Goal: Check status: Check status

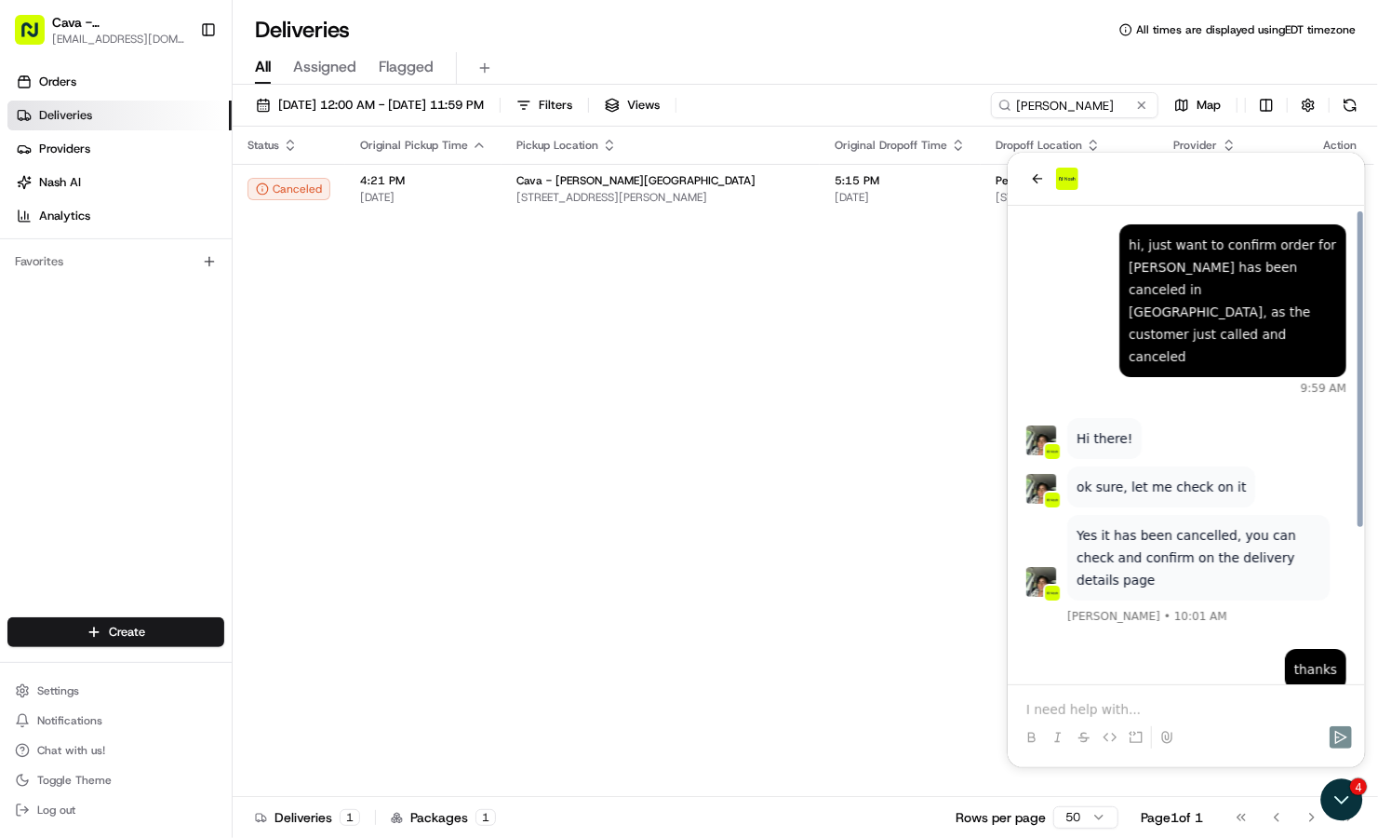
scroll to position [105, 0]
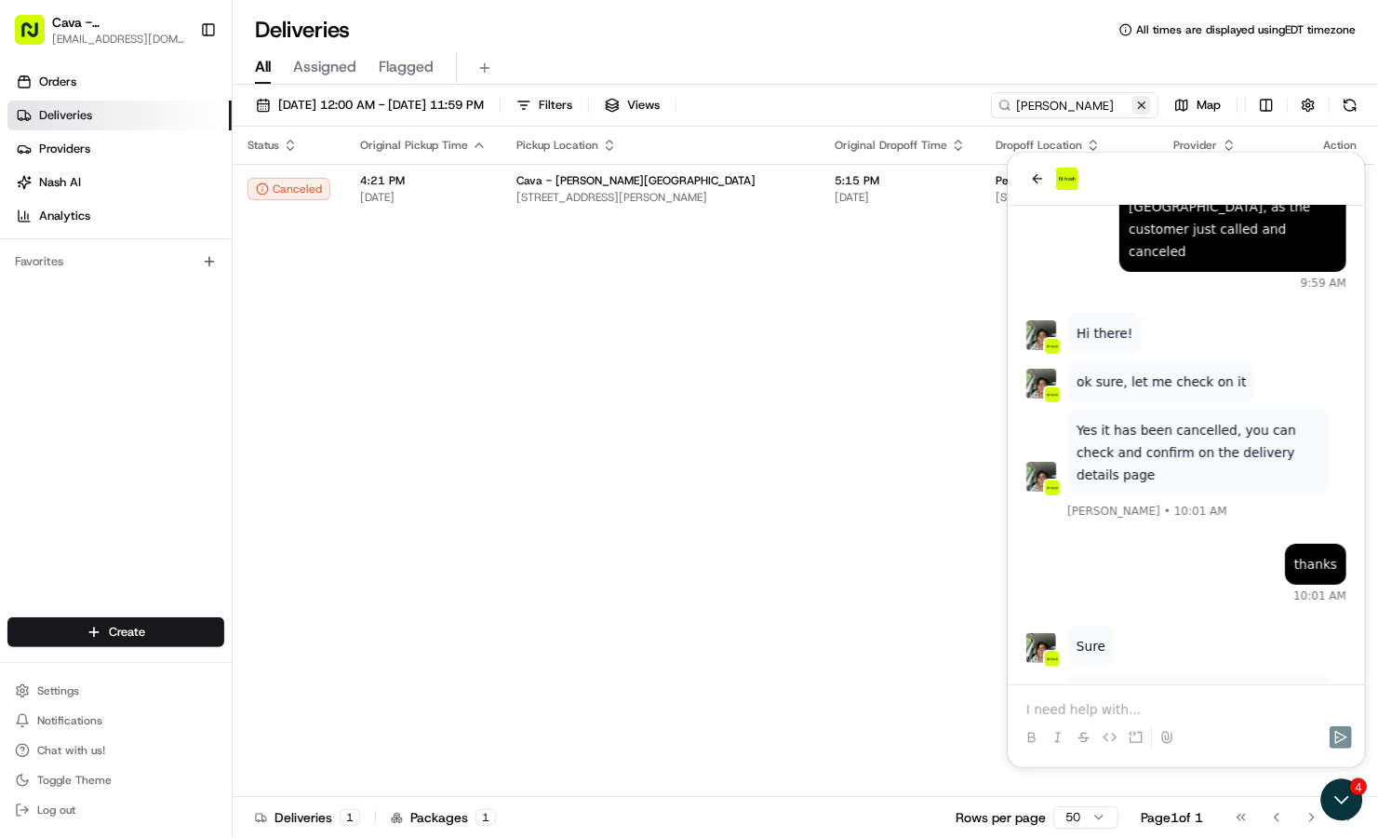
click at [1147, 107] on button at bounding box center [1142, 105] width 19 height 19
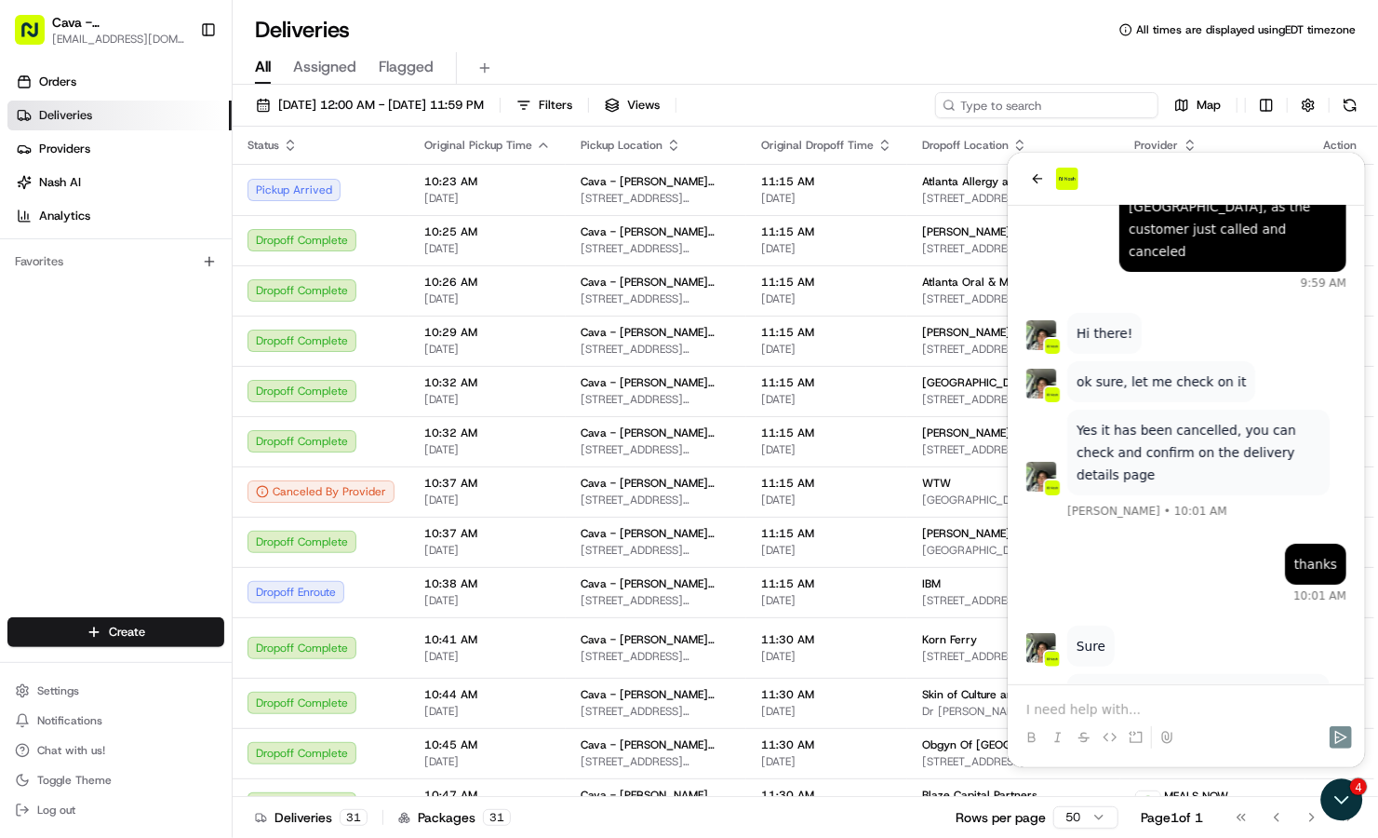
click at [1110, 108] on input at bounding box center [1046, 105] width 223 height 26
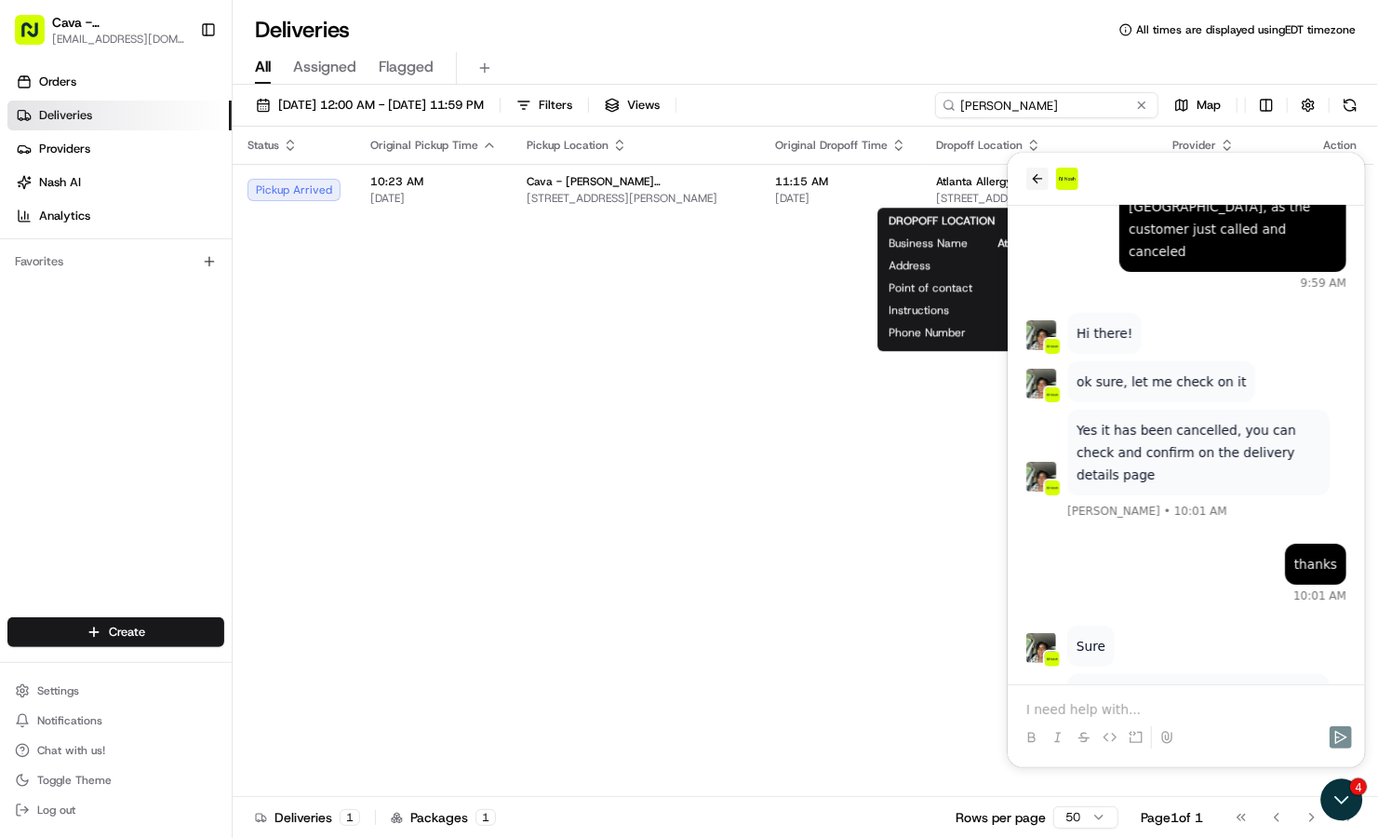
type input "katie"
click at [1034, 172] on icon "back" at bounding box center [1036, 177] width 15 height 15
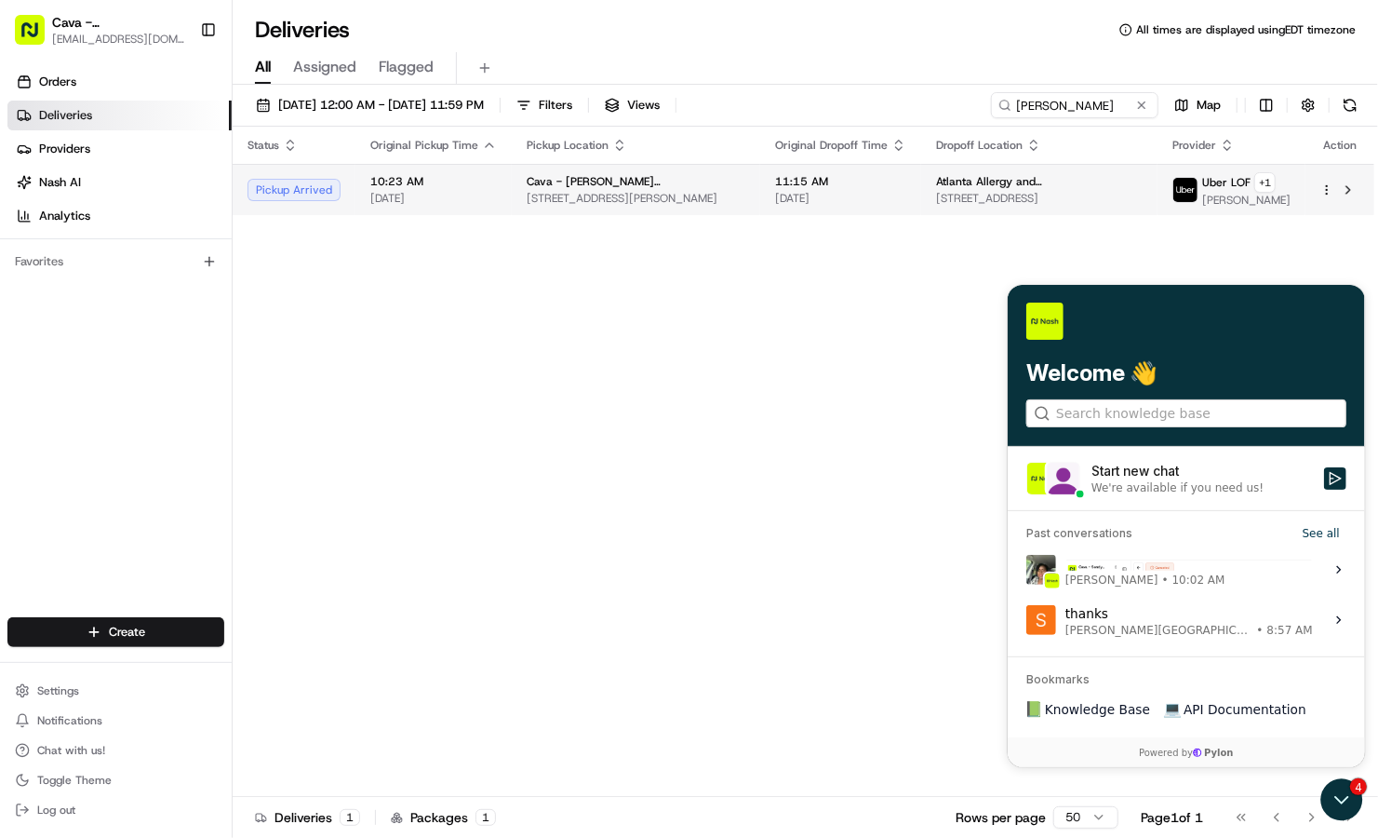
click at [1331, 190] on html "Cava - Sandy Springs sandysprings@cava.com Toggle Sidebar Orders Deliveries Pro…" at bounding box center [689, 419] width 1378 height 838
click at [1348, 788] on icon "Open customer support" at bounding box center [1342, 799] width 42 height 42
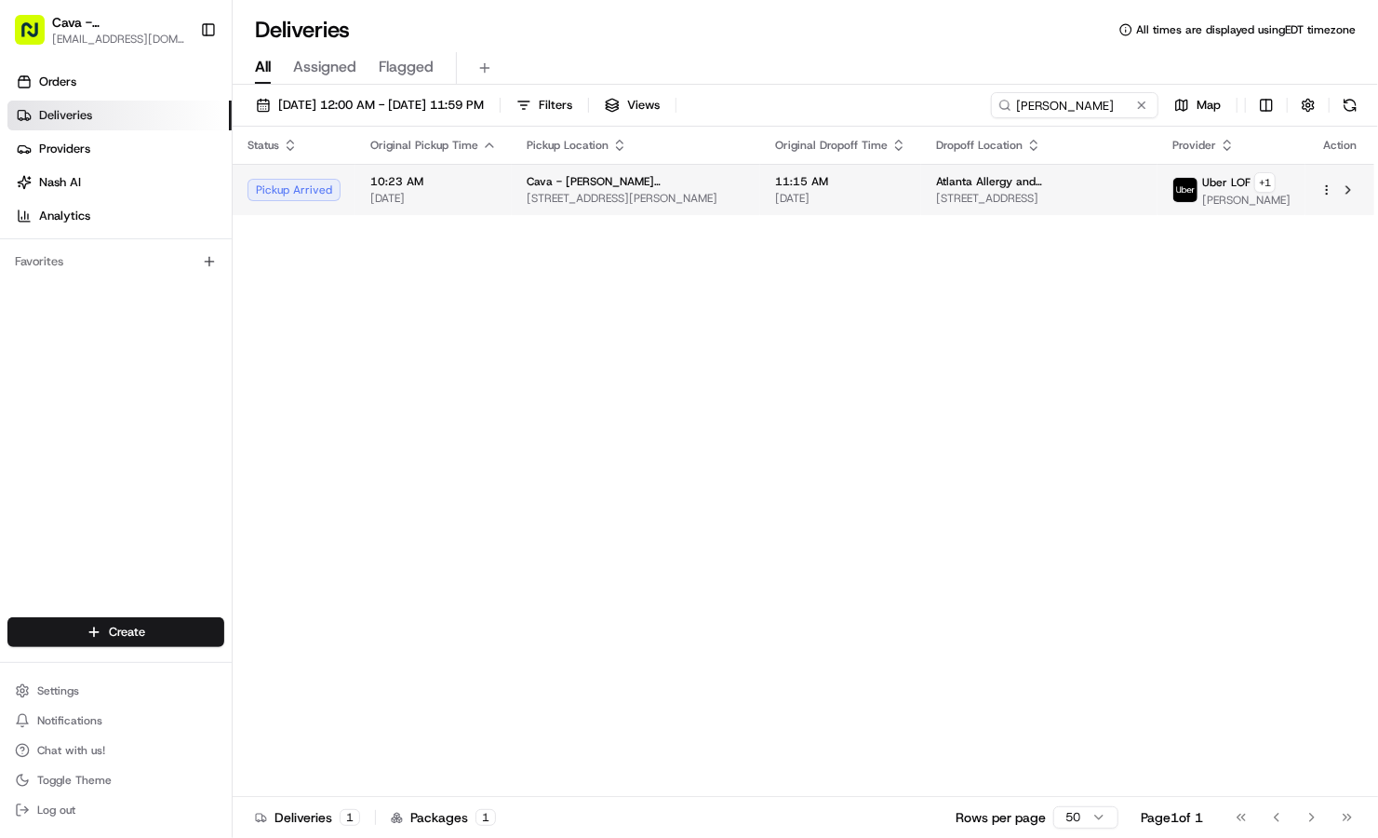
click at [1334, 179] on div at bounding box center [1340, 190] width 39 height 22
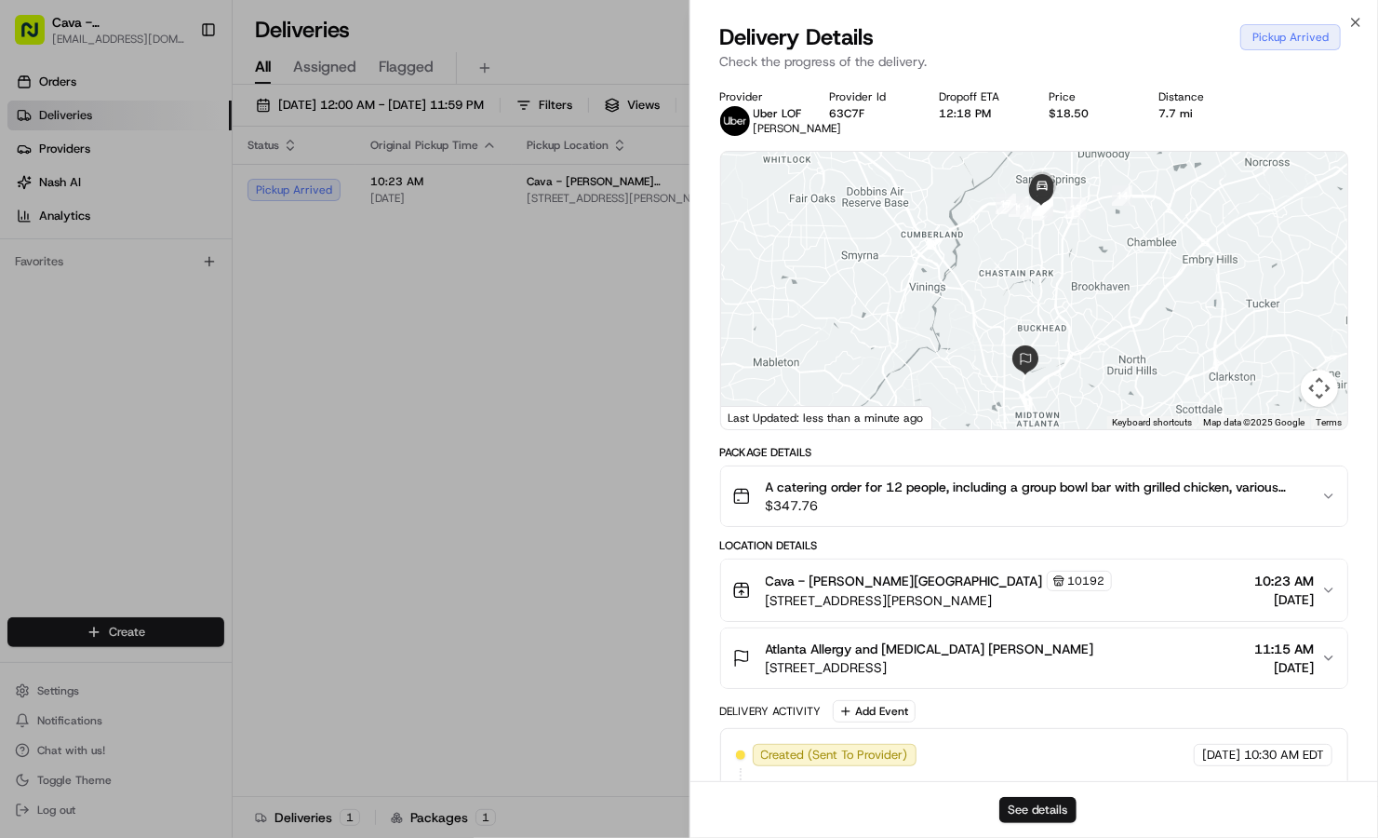
click at [1024, 799] on button "See details" at bounding box center [1037, 810] width 77 height 26
